Goal: Task Accomplishment & Management: Manage account settings

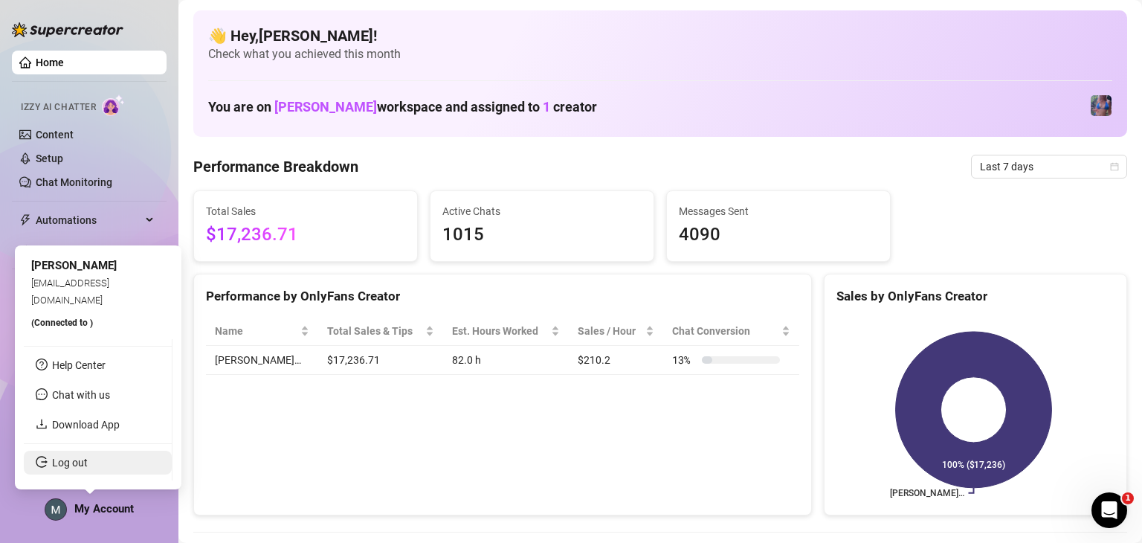
click at [88, 468] on link "Log out" at bounding box center [70, 462] width 36 height 12
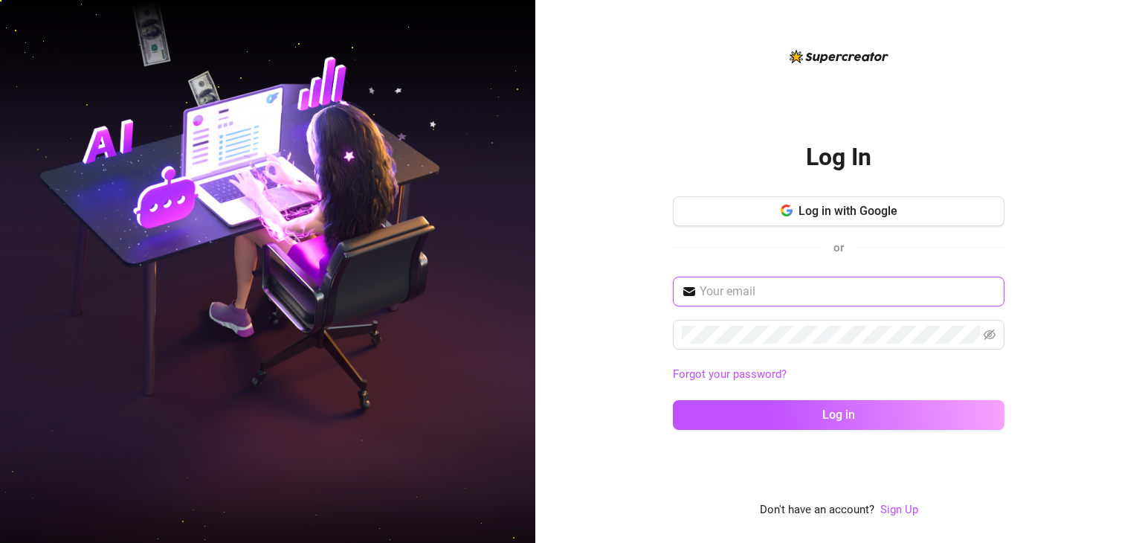
click at [393, 282] on input "text" at bounding box center [847, 291] width 296 height 18
click at [393, 214] on span "Log in with Google" at bounding box center [847, 211] width 99 height 14
